Goal: Information Seeking & Learning: Learn about a topic

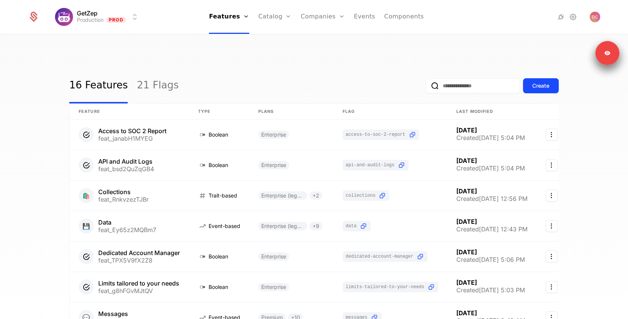
click at [276, 16] on link "Catalog" at bounding box center [274, 17] width 33 height 34
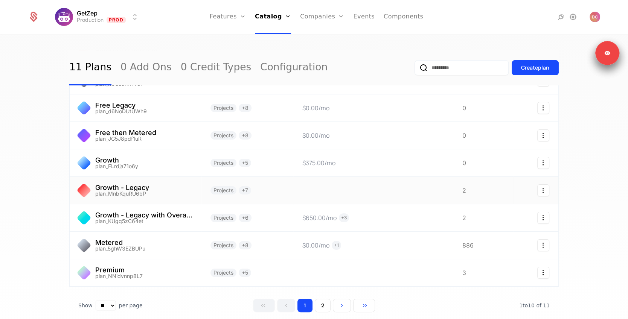
scroll to position [72, 0]
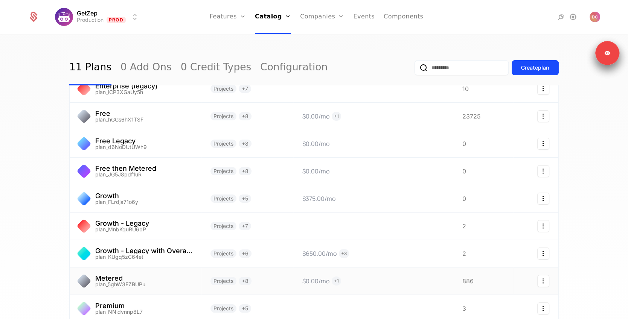
click at [172, 267] on link at bounding box center [136, 280] width 132 height 27
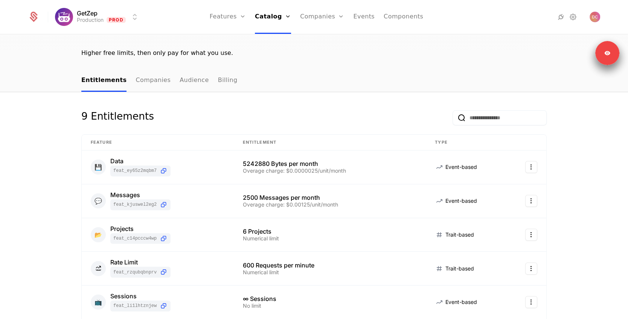
scroll to position [68, 0]
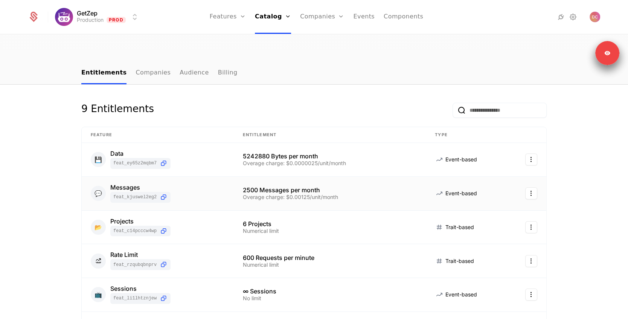
click at [355, 194] on div "Overage charge: $0.00125/unit/month" at bounding box center [330, 196] width 174 height 5
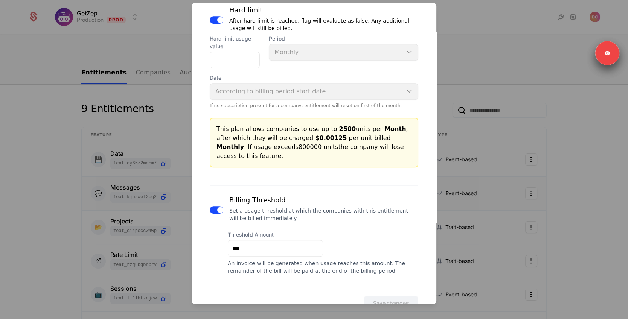
scroll to position [464, 0]
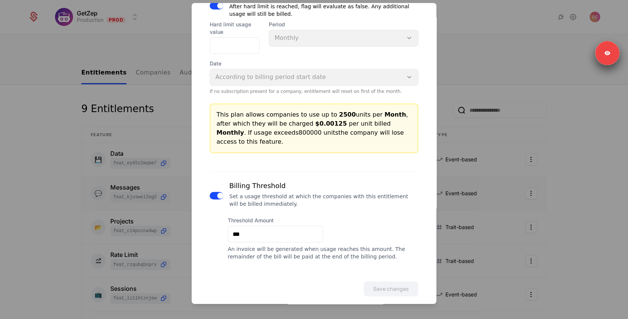
click at [23, 114] on div at bounding box center [314, 159] width 628 height 319
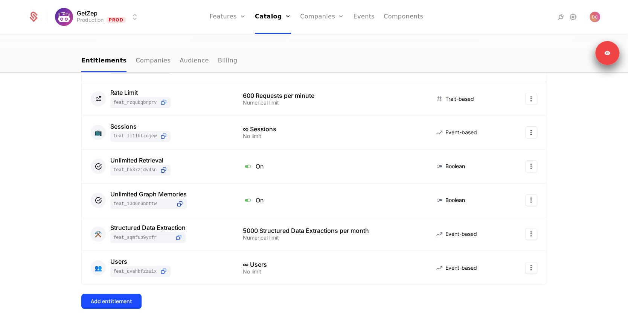
scroll to position [308, 0]
